Goal: Task Accomplishment & Management: Use online tool/utility

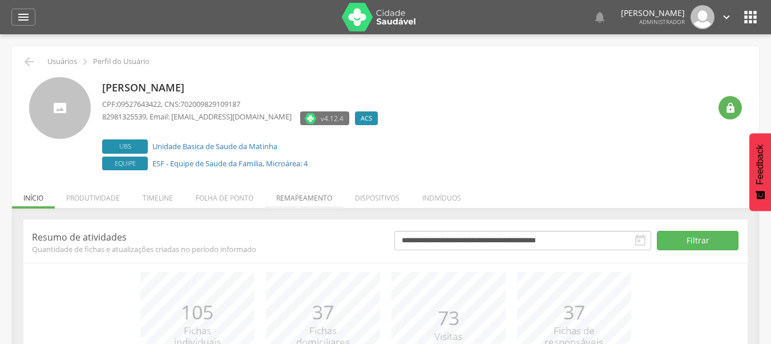
click at [315, 201] on li "Remapeamento" at bounding box center [304, 195] width 79 height 27
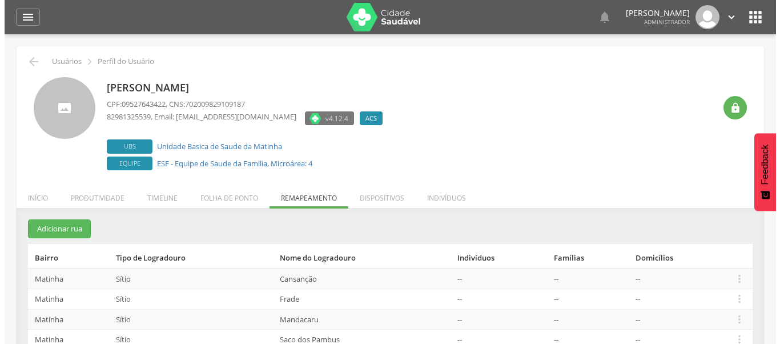
scroll to position [45, 0]
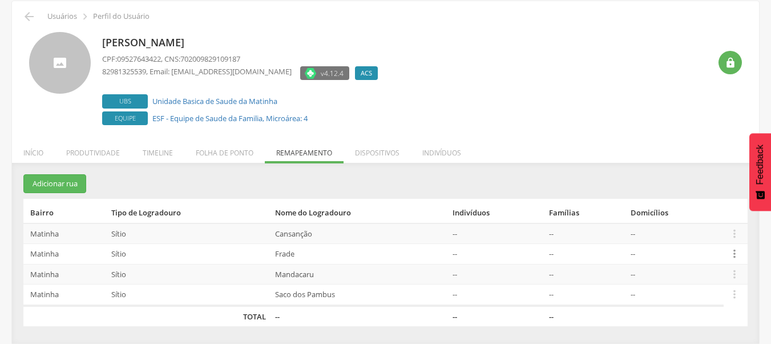
click at [732, 257] on icon "" at bounding box center [735, 253] width 13 height 13
click at [704, 215] on link "Desalocar famílias" at bounding box center [695, 209] width 90 height 14
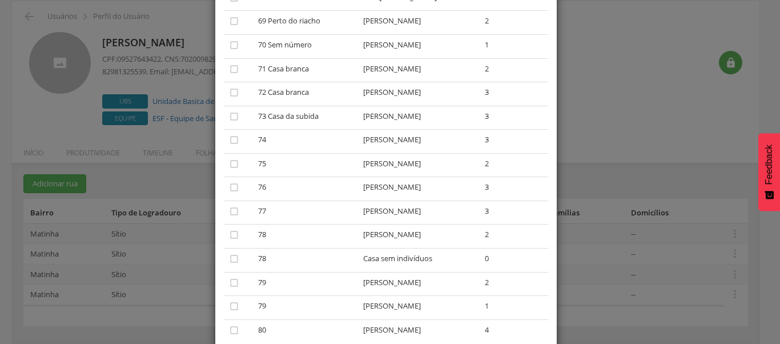
scroll to position [243, 0]
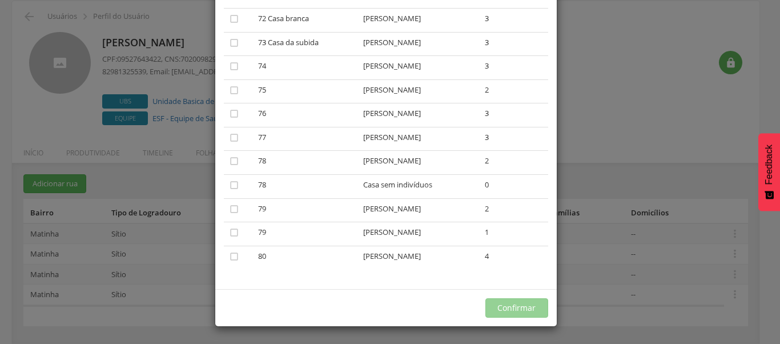
click at [613, 149] on div "× Desalocar Famílias A lista abaixo apresenta as casas da Frade que estão aloca…" at bounding box center [390, 172] width 780 height 344
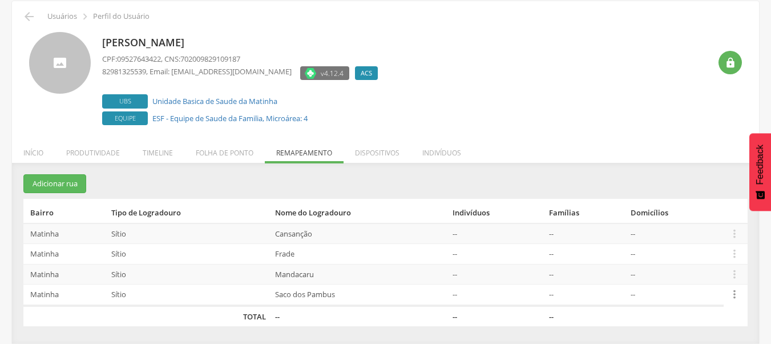
click at [741, 295] on icon "" at bounding box center [735, 294] width 13 height 13
click at [701, 246] on link "Desalocar famílias" at bounding box center [695, 249] width 90 height 14
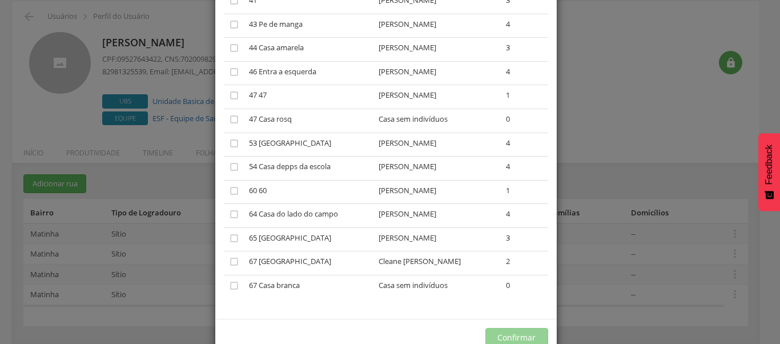
scroll to position [1371, 0]
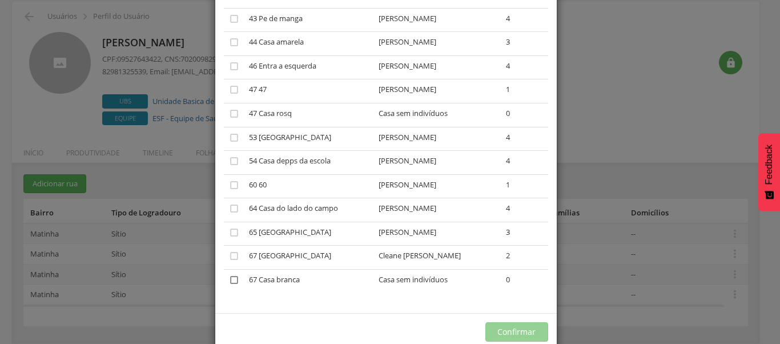
click at [233, 274] on icon "" at bounding box center [233, 279] width 11 height 11
click at [517, 322] on button "Confirmar" at bounding box center [516, 331] width 63 height 19
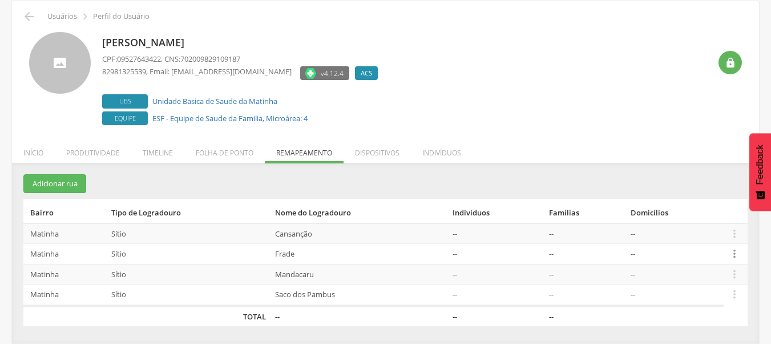
click at [732, 254] on icon "" at bounding box center [735, 253] width 13 height 13
click at [717, 214] on link "Desalocar famílias" at bounding box center [695, 209] width 90 height 14
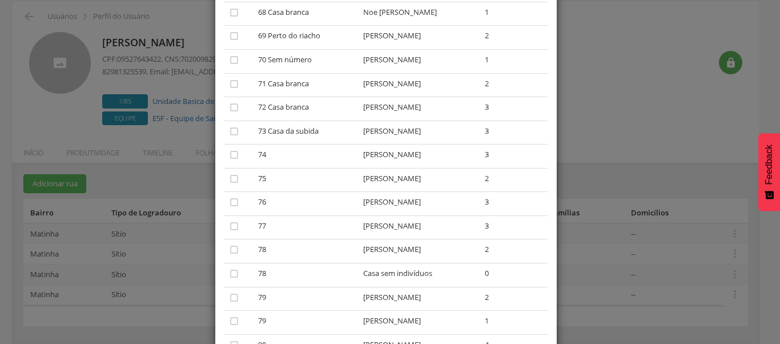
scroll to position [171, 0]
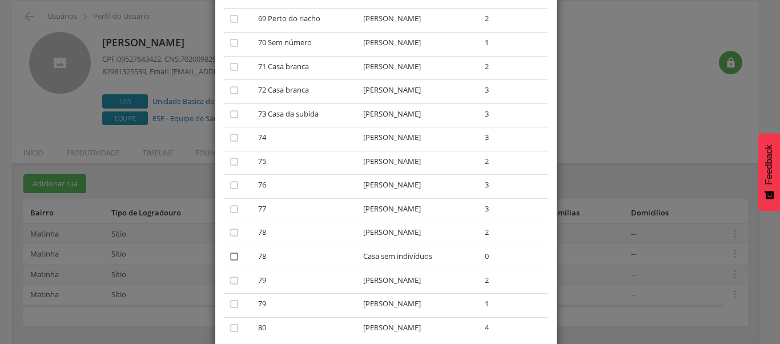
click at [231, 260] on icon "" at bounding box center [233, 256] width 11 height 11
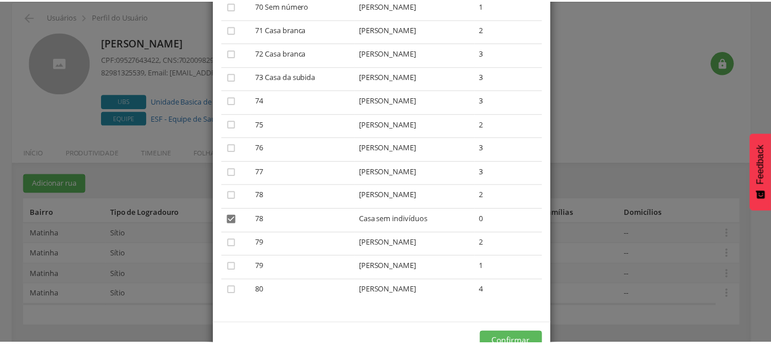
scroll to position [243, 0]
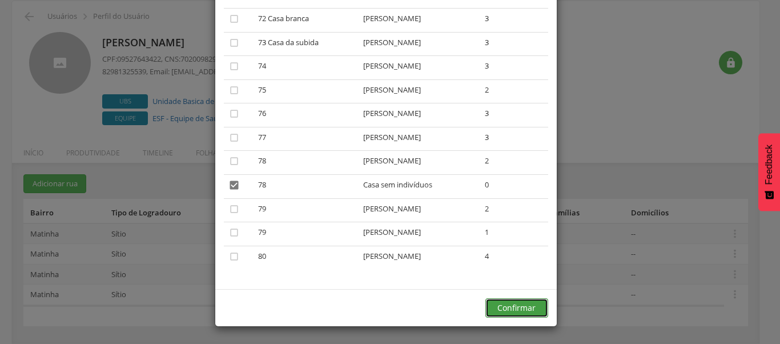
click at [502, 310] on button "Confirmar" at bounding box center [516, 307] width 63 height 19
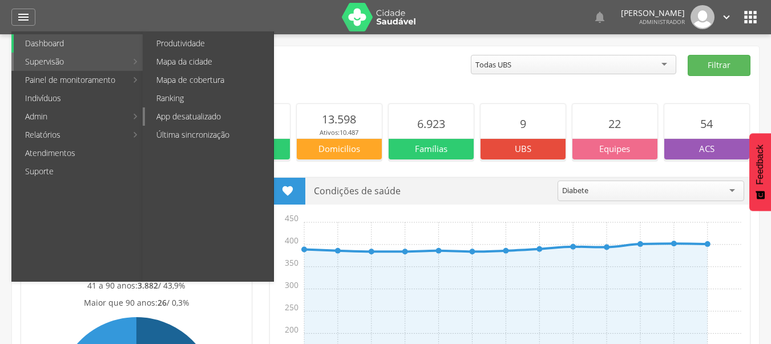
click at [215, 111] on link "App desatualizado" at bounding box center [209, 116] width 128 height 18
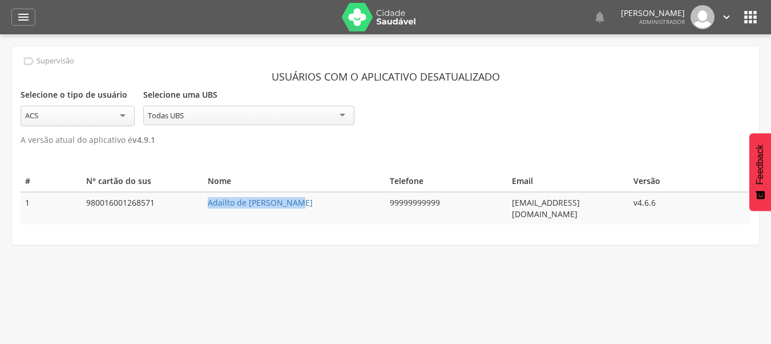
drag, startPoint x: 189, startPoint y: 200, endPoint x: 302, endPoint y: 196, distance: 113.1
click at [302, 196] on tr "1 980016001268571 Adailto de [PERSON_NAME] 99999999999 [EMAIL_ADDRESS][DOMAIN_N…" at bounding box center [386, 208] width 730 height 33
copy tr "Adailto de [PERSON_NAME]"
